Goal: Task Accomplishment & Management: Manage account settings

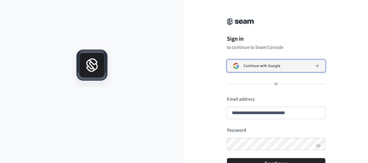
click at [274, 63] on span "Continue with Google" at bounding box center [261, 65] width 37 height 5
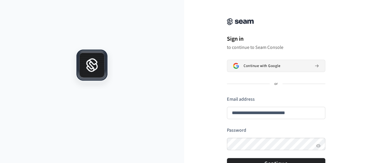
type input "**********"
